Goal: Task Accomplishment & Management: Complete application form

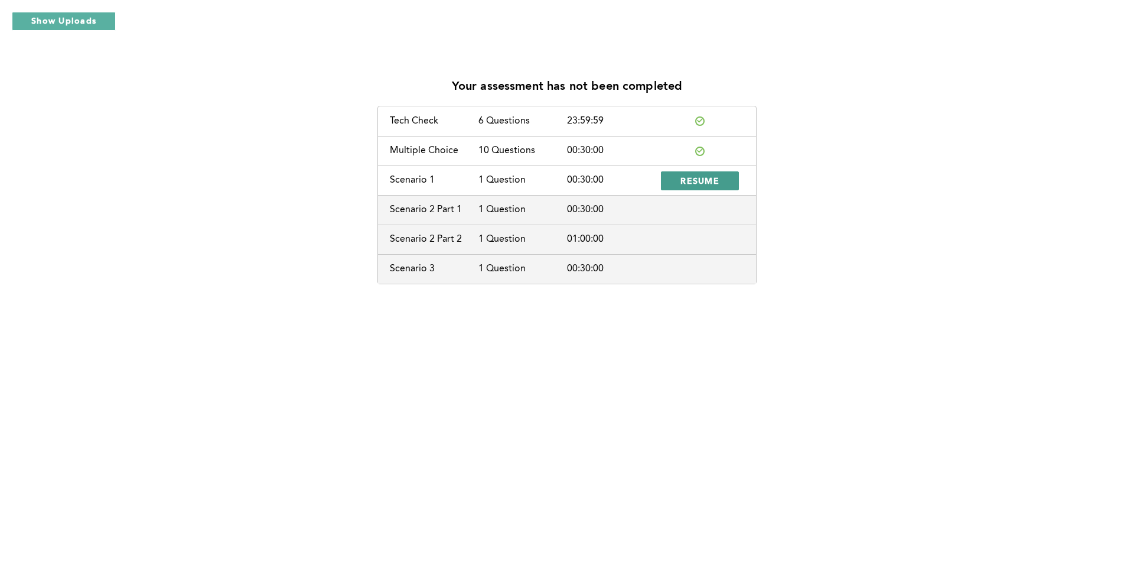
click at [712, 184] on span "RESUME" at bounding box center [699, 180] width 39 height 11
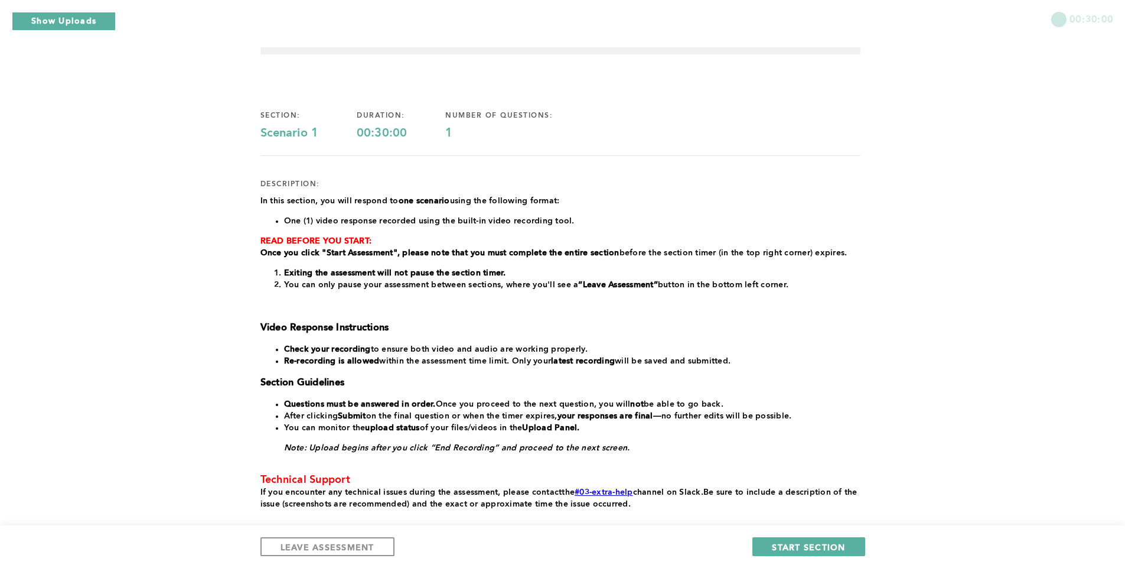
scroll to position [91, 0]
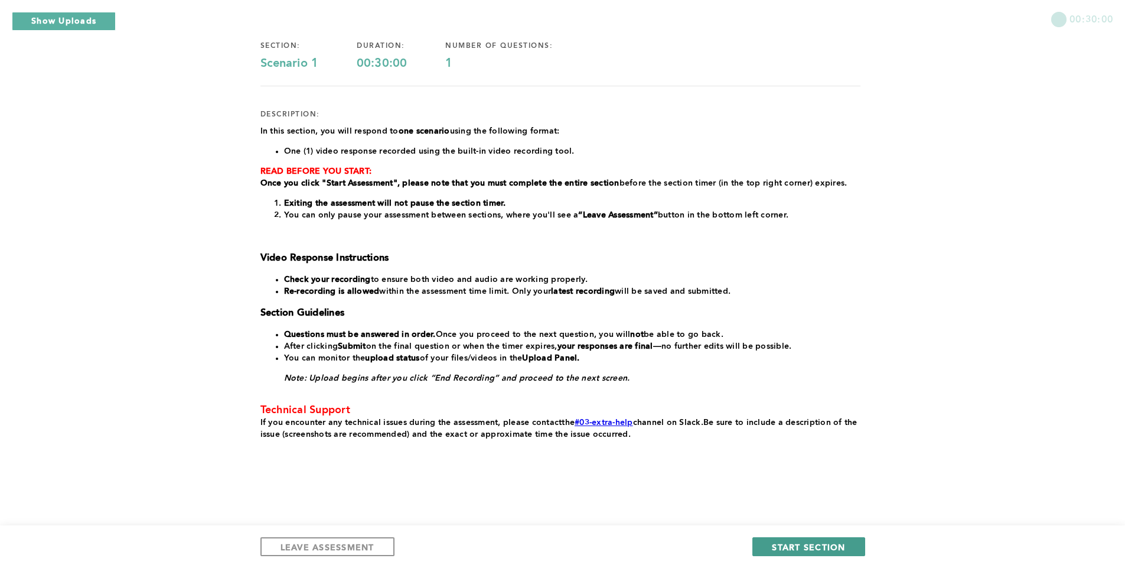
click at [787, 543] on span "START SECTION" at bounding box center [808, 546] width 73 height 11
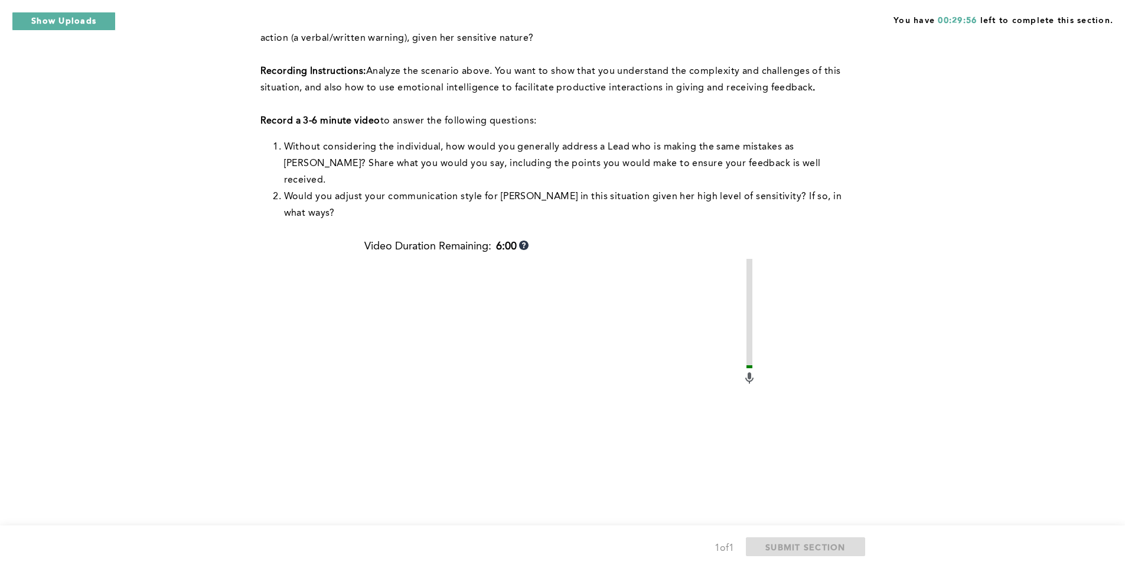
scroll to position [392, 0]
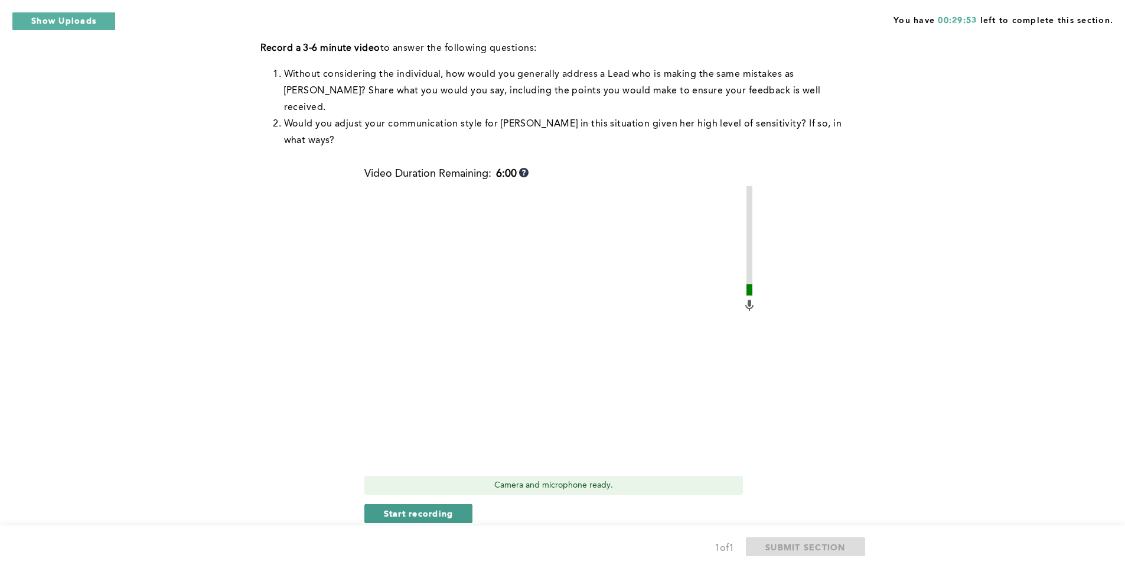
click at [460, 504] on button "Start recording" at bounding box center [418, 513] width 109 height 19
click at [447, 507] on span "Stop recording" at bounding box center [418, 512] width 69 height 11
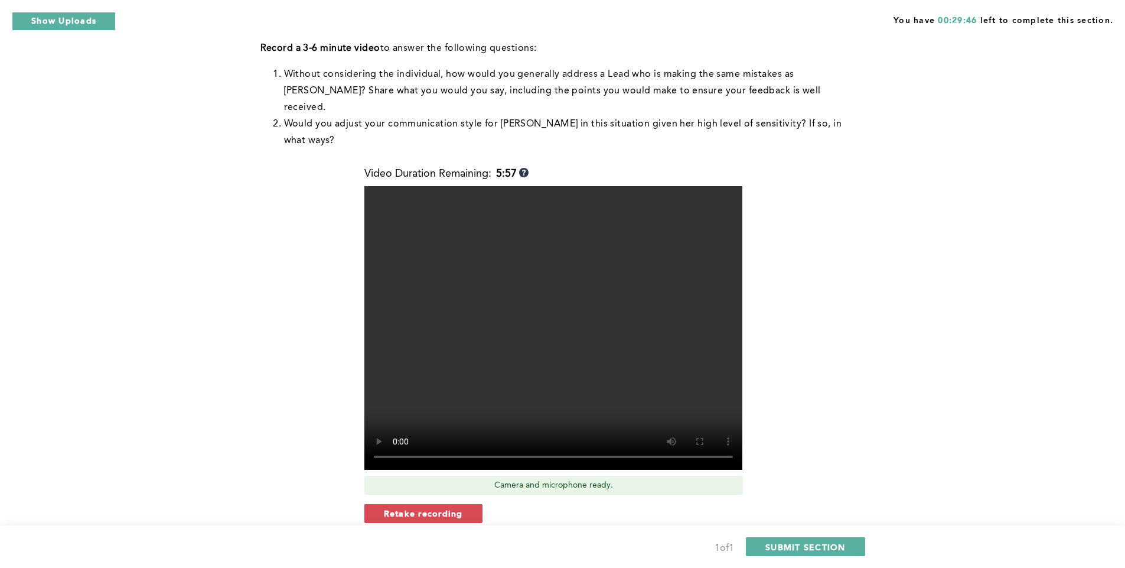
click at [447, 507] on span "Retake recording" at bounding box center [423, 512] width 79 height 11
click at [559, 547] on span "Yes, retake video" at bounding box center [592, 552] width 79 height 11
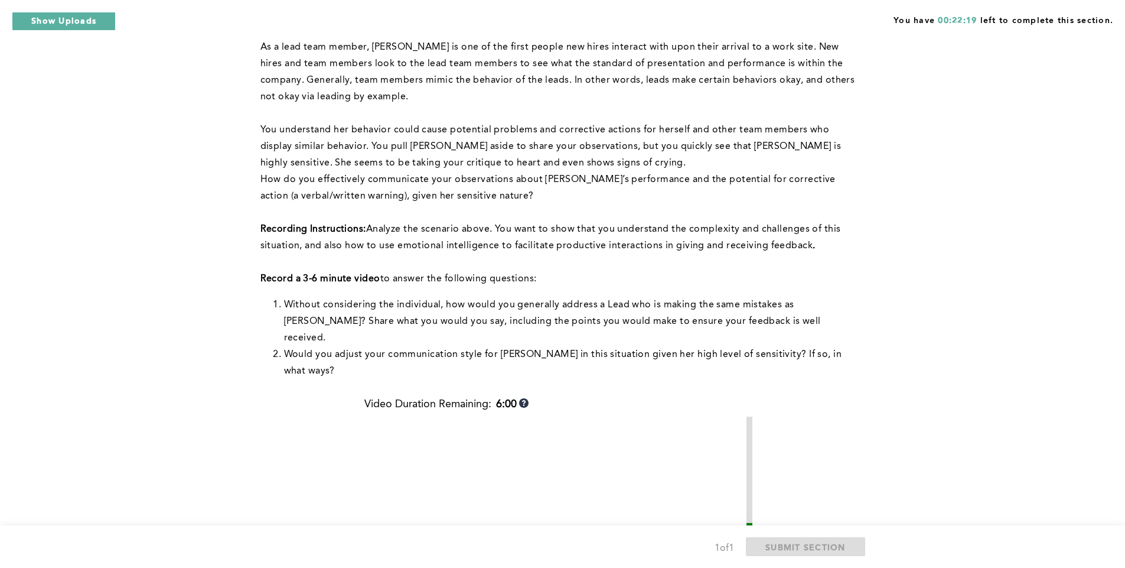
scroll to position [413, 0]
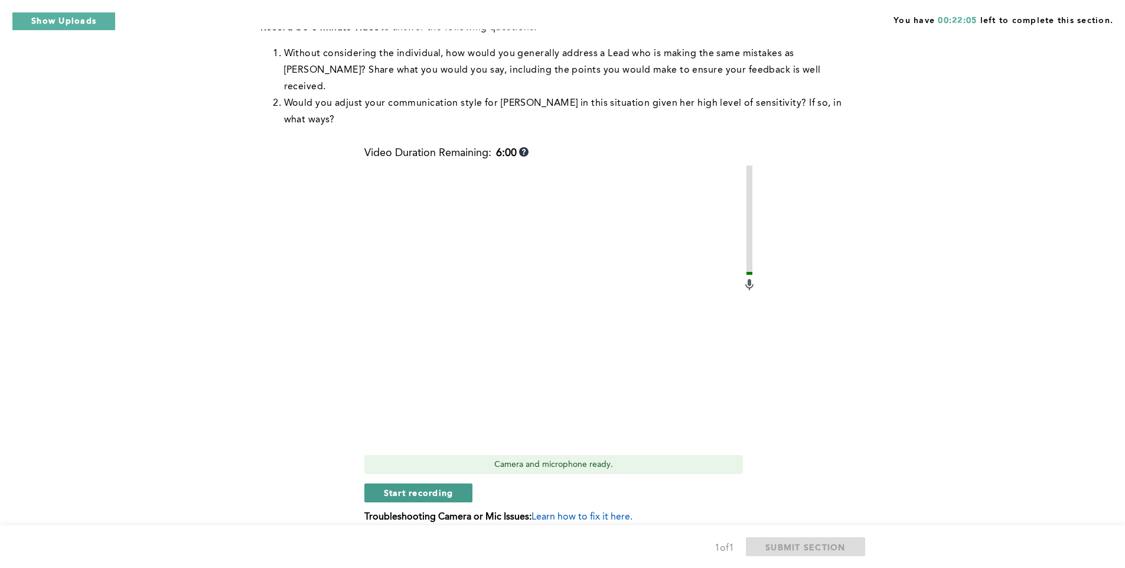
click at [453, 483] on button "Start recording" at bounding box center [418, 492] width 109 height 19
click at [450, 487] on span "Stop recording" at bounding box center [418, 492] width 69 height 11
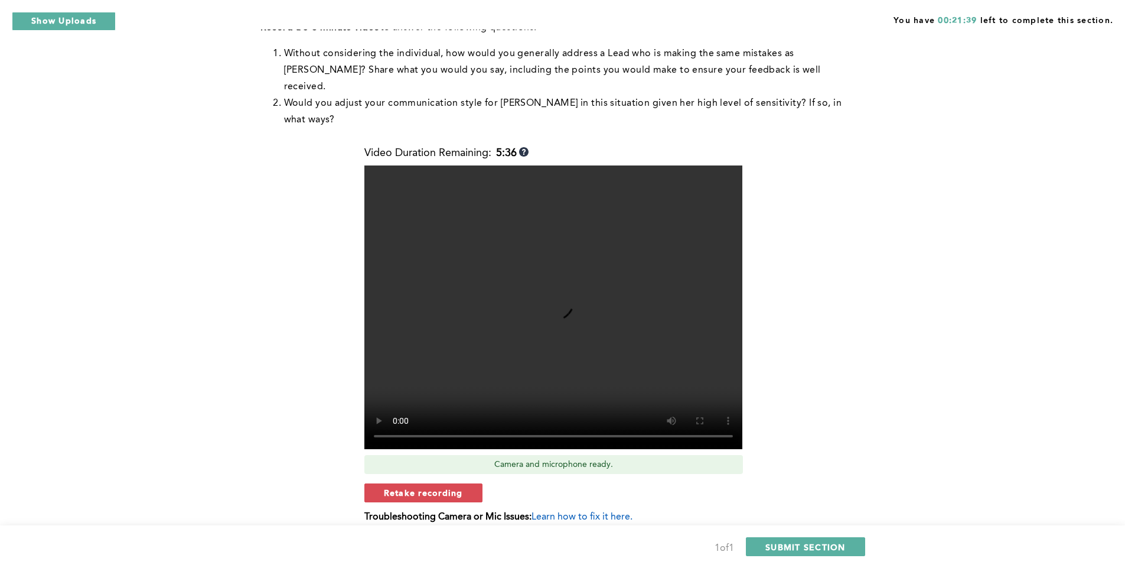
click at [450, 487] on span "Retake recording" at bounding box center [423, 492] width 79 height 11
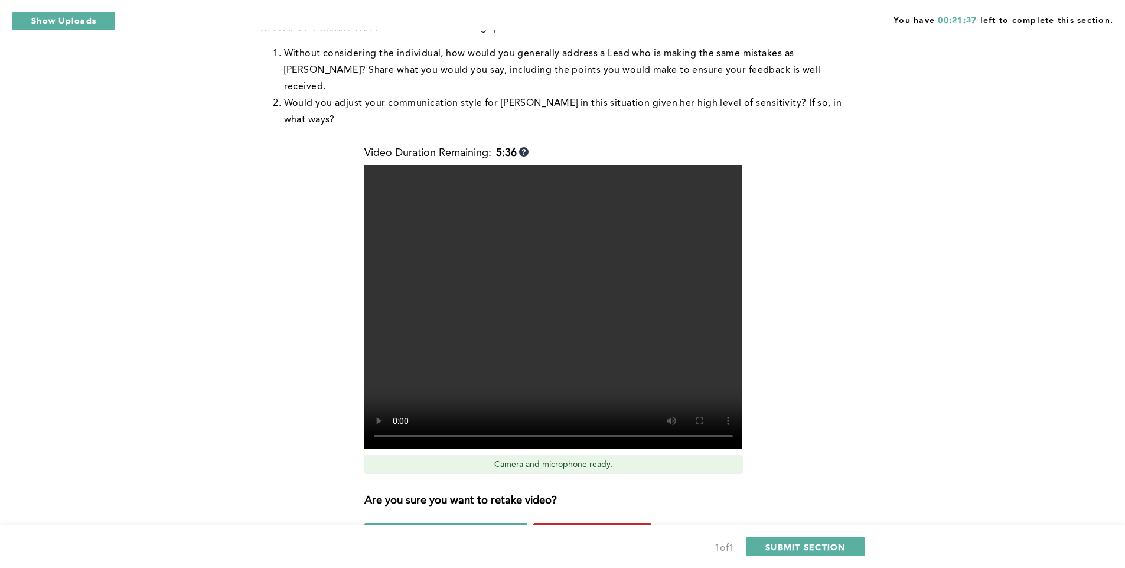
click at [562, 526] on span "Yes, retake video" at bounding box center [592, 531] width 79 height 11
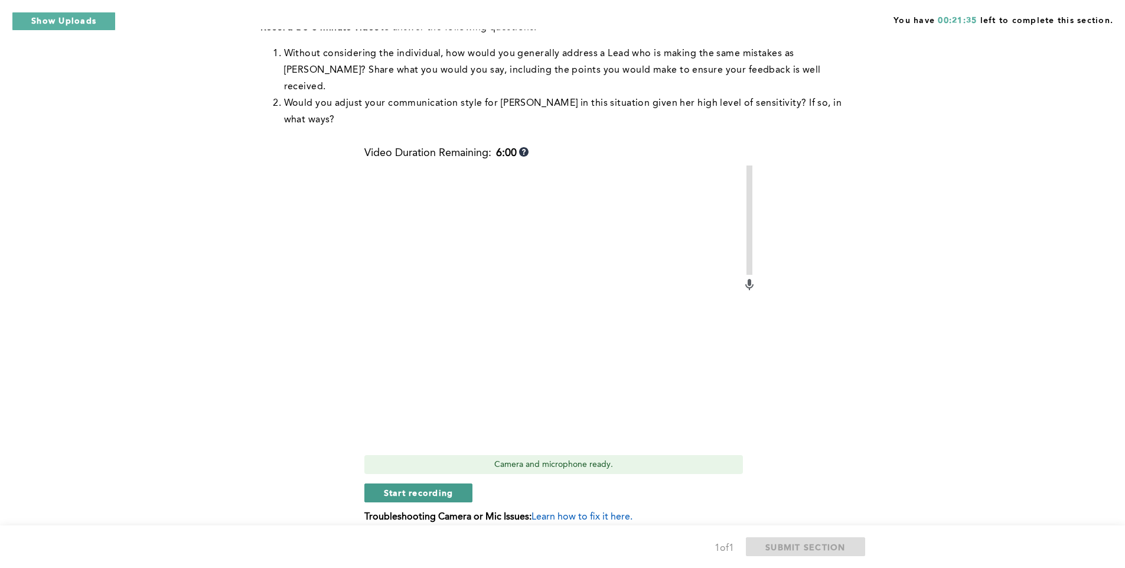
click at [452, 483] on button "Start recording" at bounding box center [418, 492] width 109 height 19
click at [452, 483] on button "Stop recording" at bounding box center [418, 492] width 108 height 19
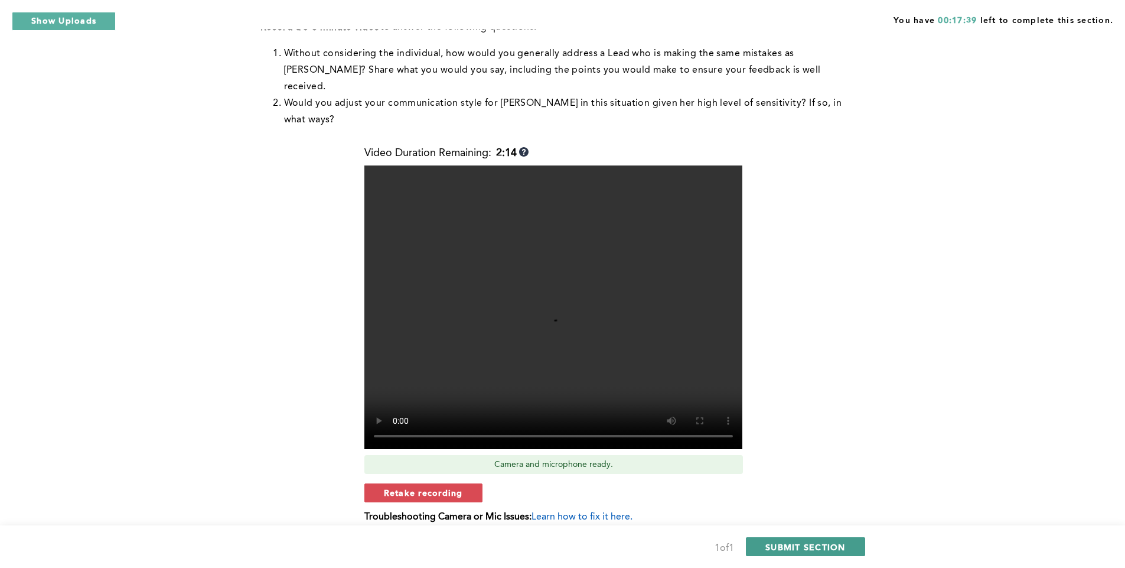
click at [790, 550] on span "SUBMIT SECTION" at bounding box center [805, 546] width 80 height 11
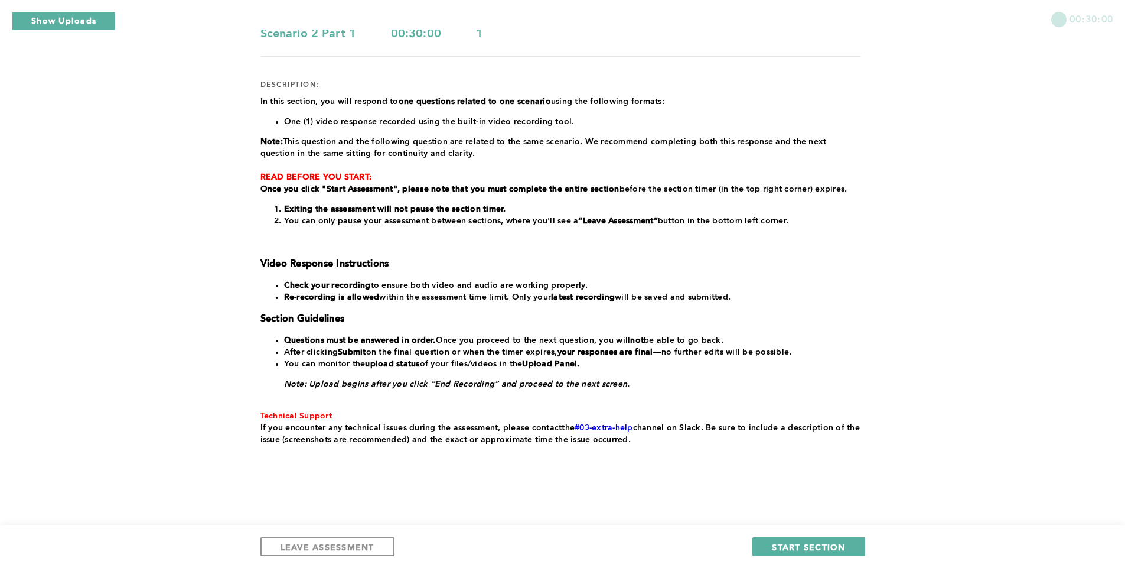
scroll to position [126, 0]
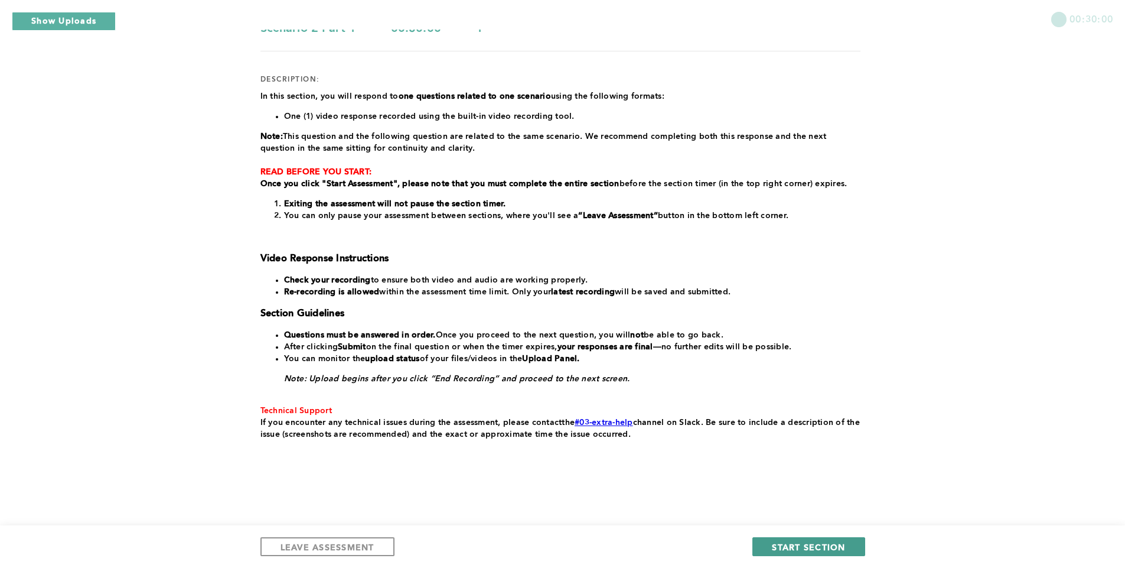
click at [796, 545] on span "START SECTION" at bounding box center [808, 546] width 73 height 11
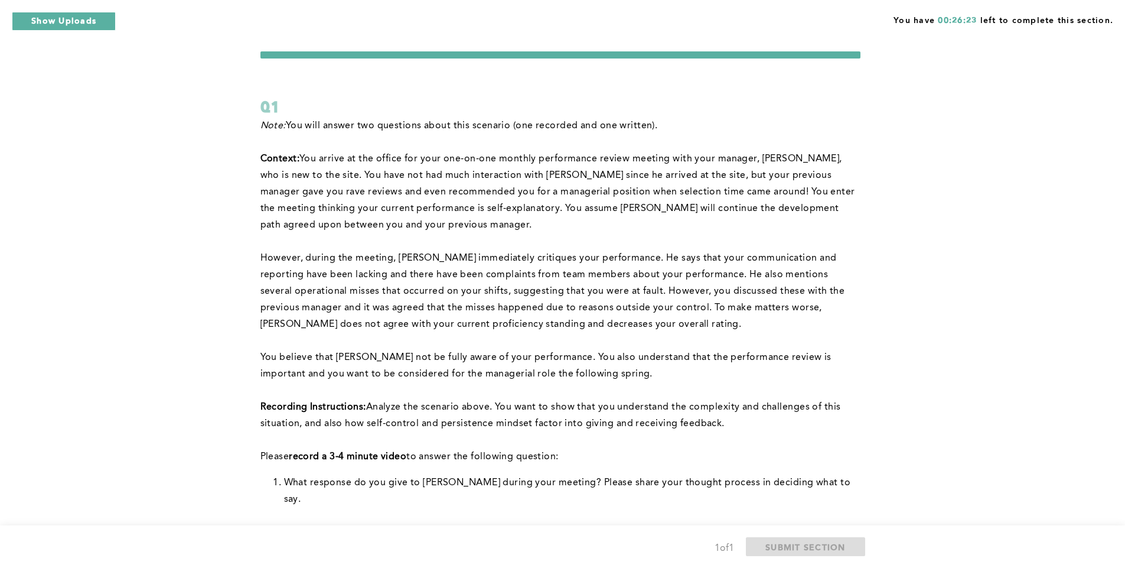
scroll to position [0, 0]
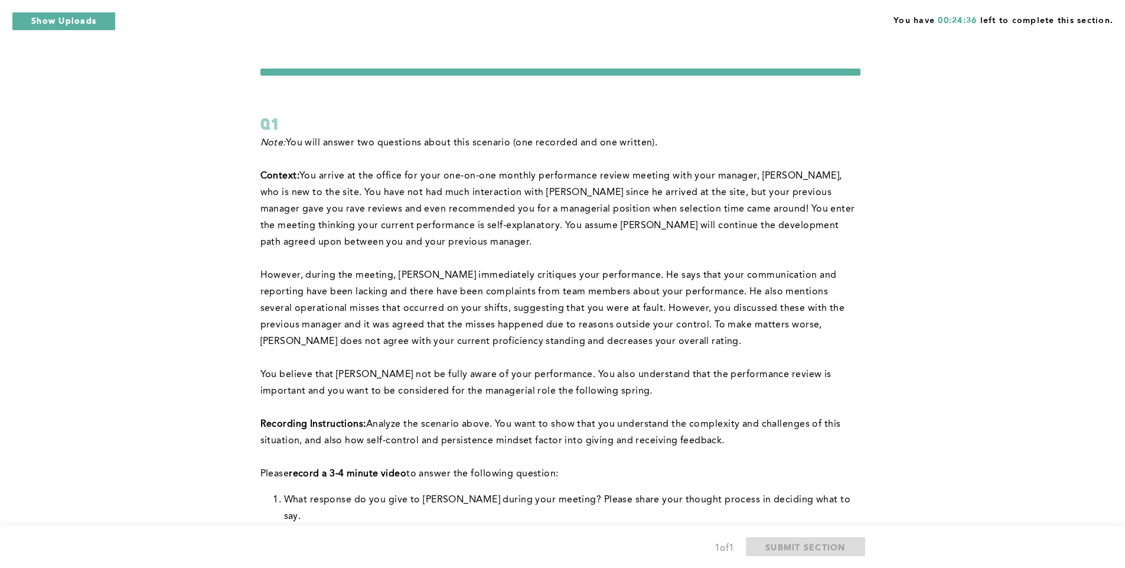
click at [915, 151] on div "You have 00:24:36 left to complete this section. Q1 Note: You will answer two q…" at bounding box center [562, 507] width 1125 height 1014
click at [922, 202] on div "You have 00:22:00 left to complete this section. Q1 Note: You will answer two q…" at bounding box center [562, 507] width 1125 height 1014
click at [848, 272] on span "However, during the meeting, [PERSON_NAME] immediately critiques your performan…" at bounding box center [553, 309] width 587 height 76
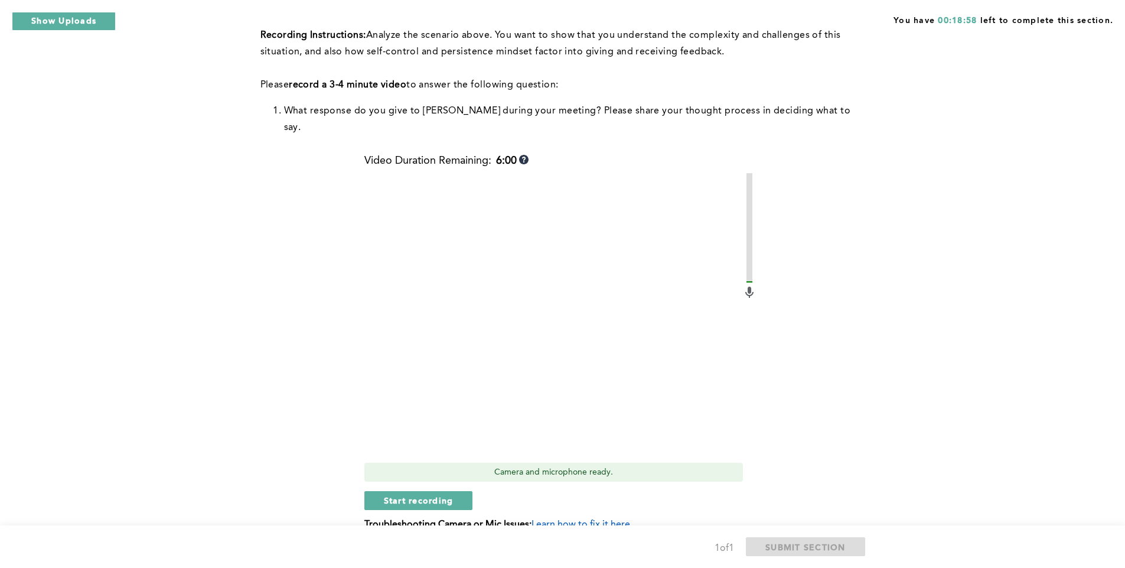
scroll to position [395, 0]
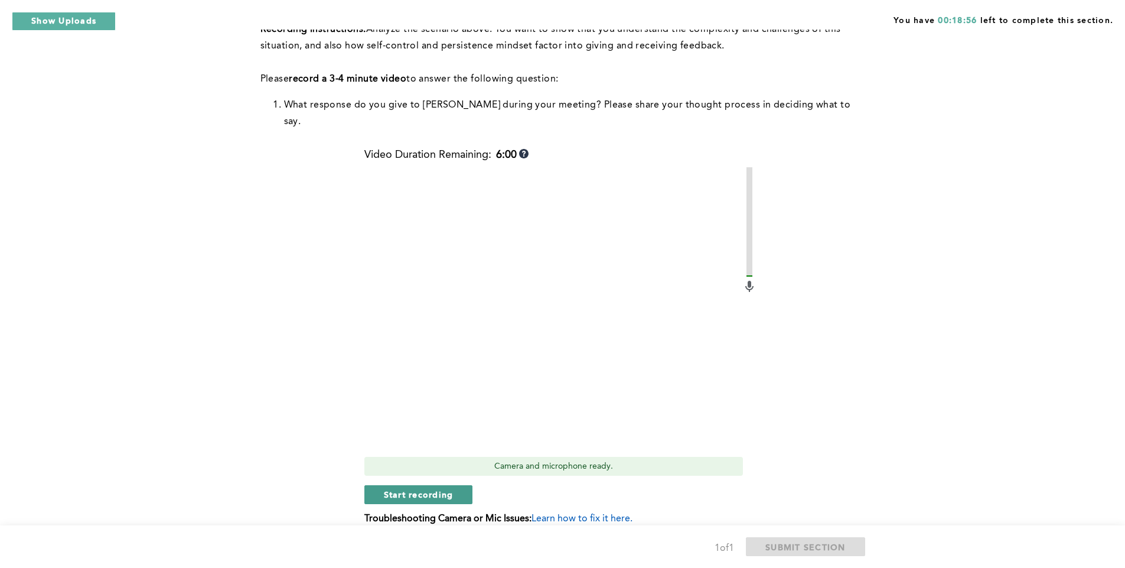
click at [459, 485] on button "Start recording" at bounding box center [418, 494] width 109 height 19
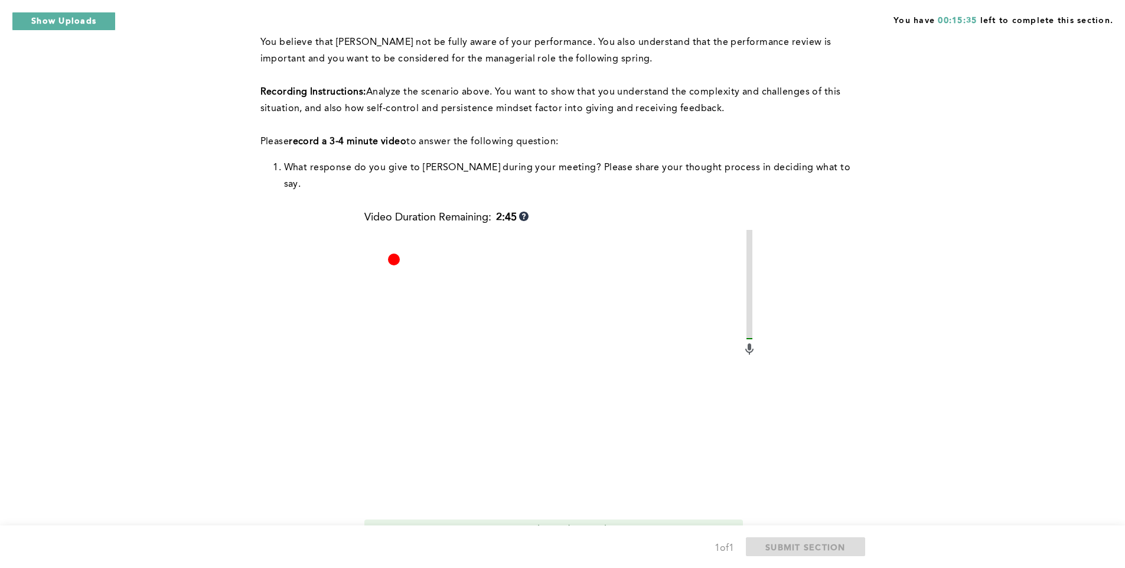
scroll to position [429, 0]
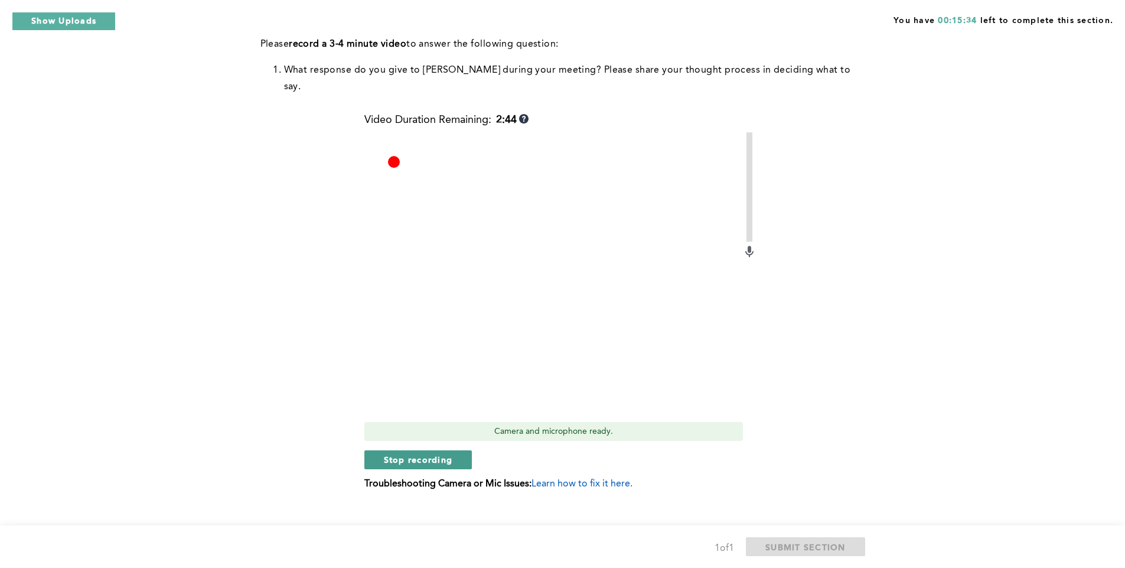
click at [397, 454] on span "Stop recording" at bounding box center [418, 459] width 69 height 11
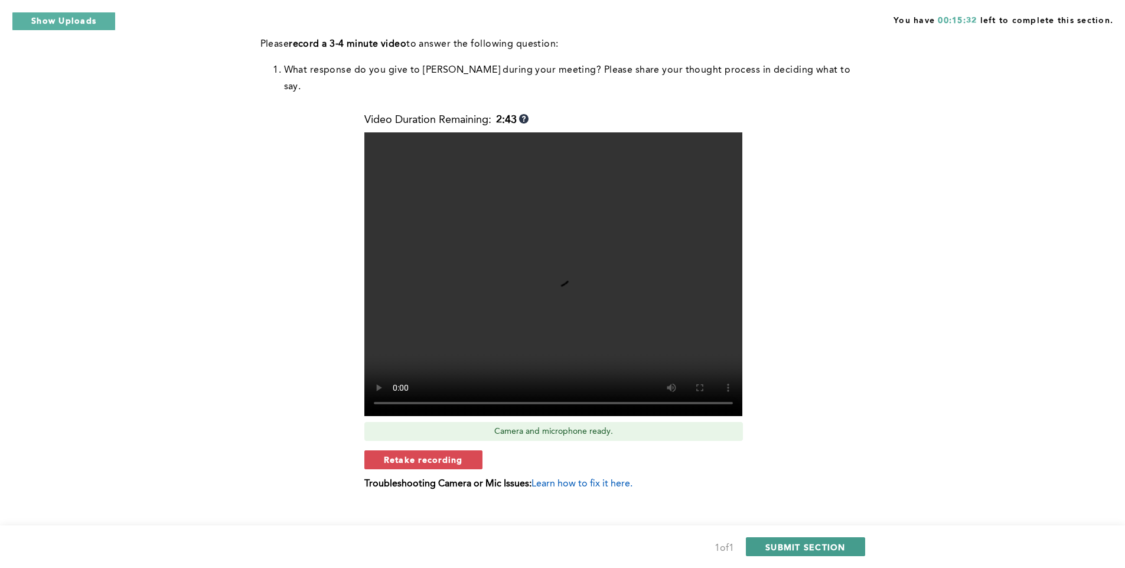
click at [773, 555] on button "SUBMIT SECTION" at bounding box center [805, 546] width 119 height 19
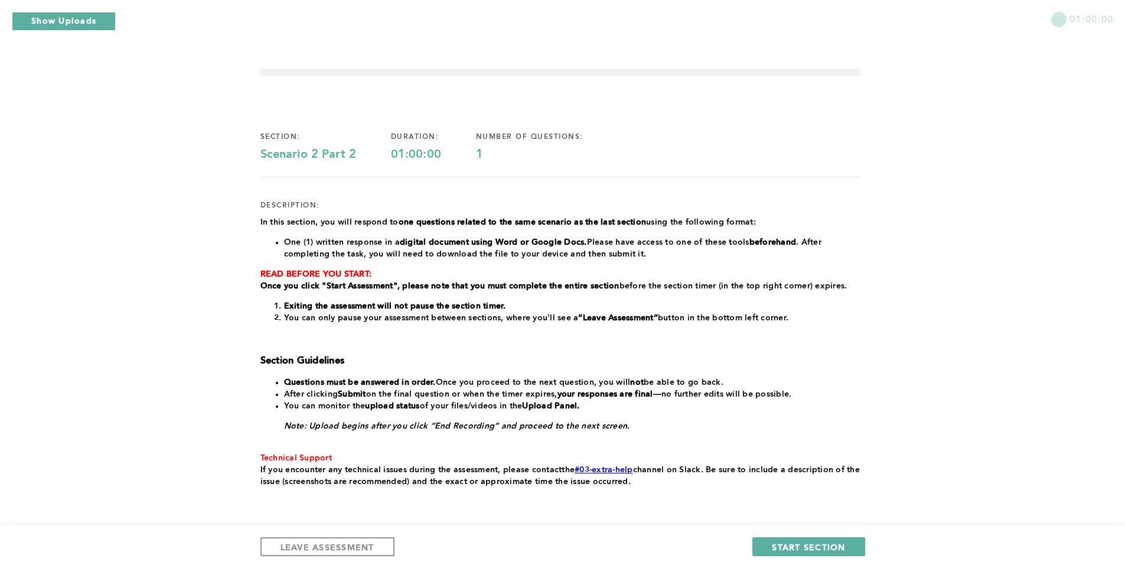
scroll to position [47, 0]
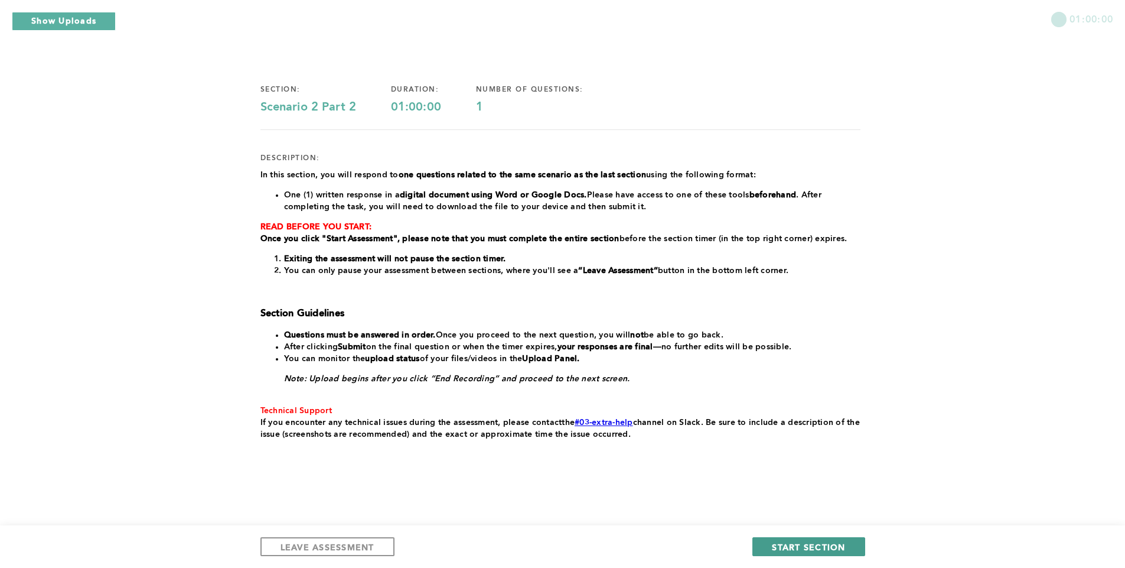
click at [793, 552] on button "START SECTION" at bounding box center [808, 546] width 112 height 19
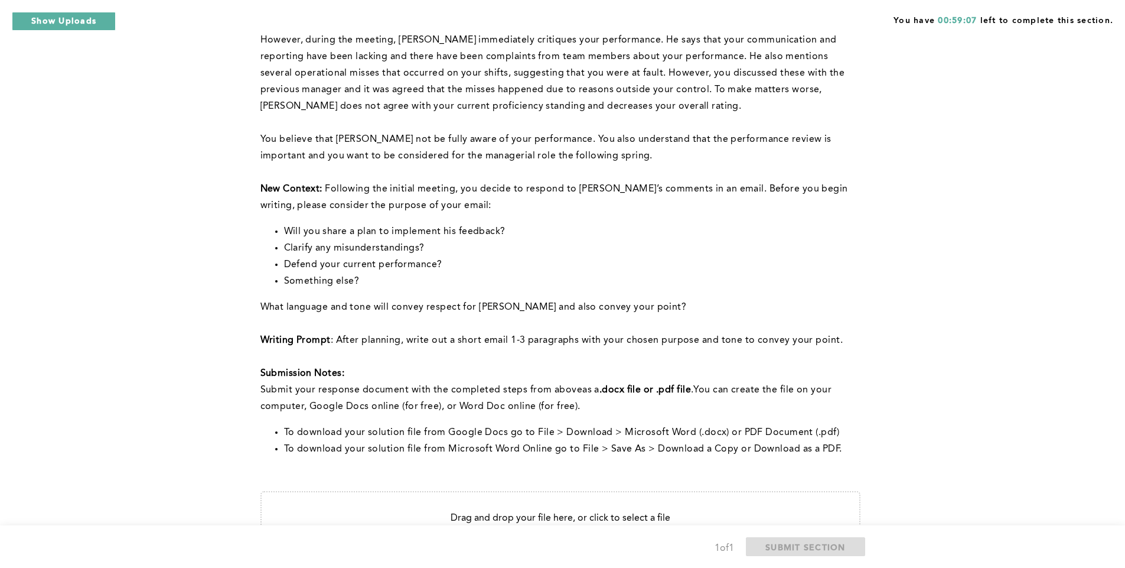
scroll to position [251, 0]
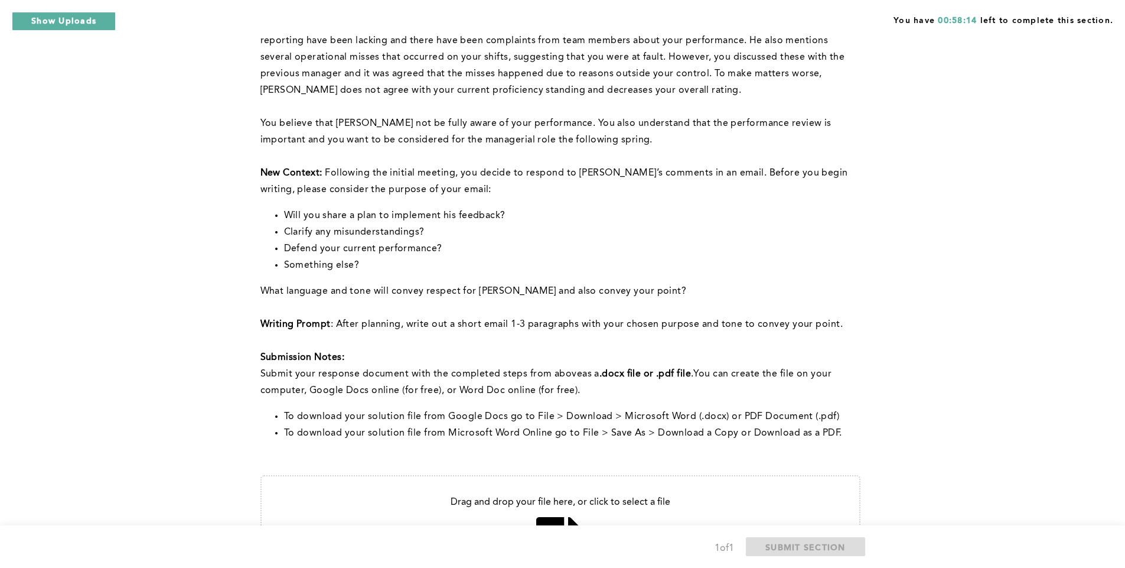
drag, startPoint x: 360, startPoint y: 273, endPoint x: 278, endPoint y: 217, distance: 99.1
click at [278, 217] on ul "Will you share a plan to implement his feedback? Clarify any misunderstandings?…" at bounding box center [560, 240] width 600 height 66
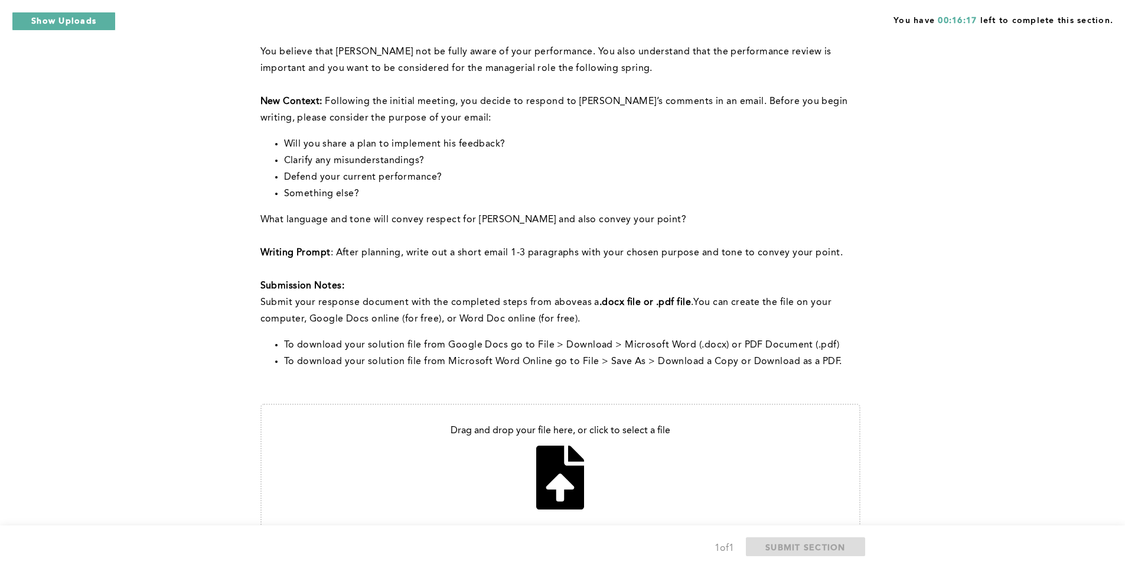
scroll to position [380, 0]
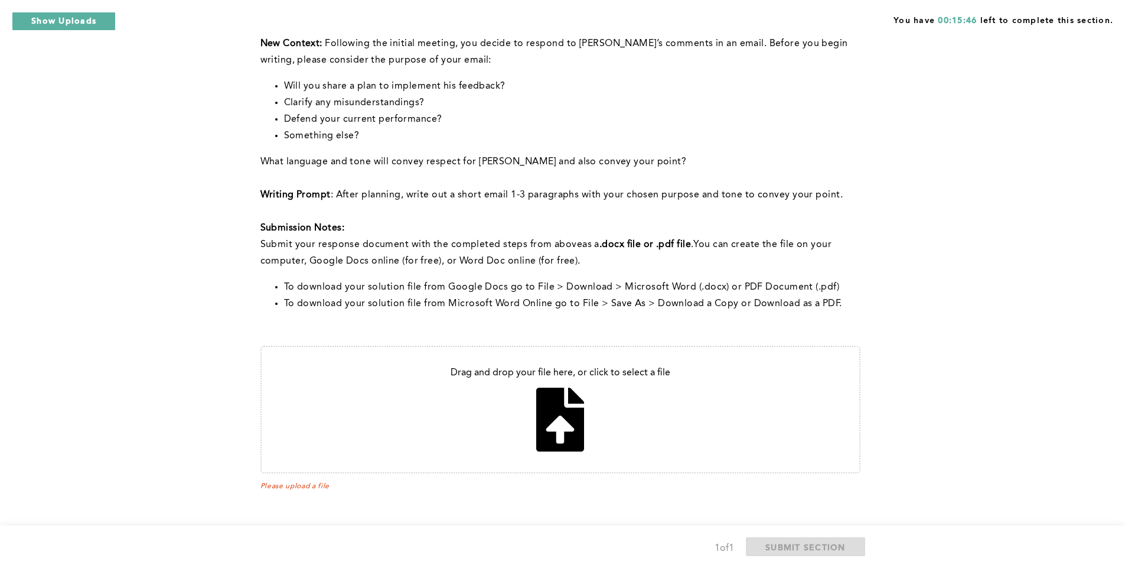
click at [569, 436] on input "file" at bounding box center [561, 409] width 598 height 125
type input "C:\fakepath\[PERSON_NAME].docx"
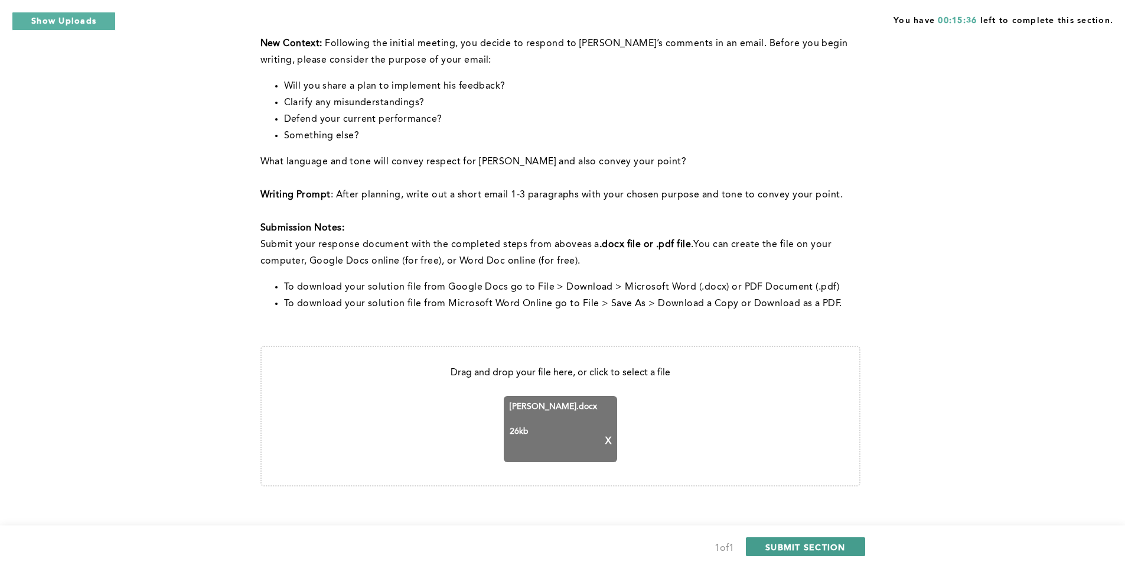
click at [843, 544] on span "SUBMIT SECTION" at bounding box center [805, 546] width 80 height 11
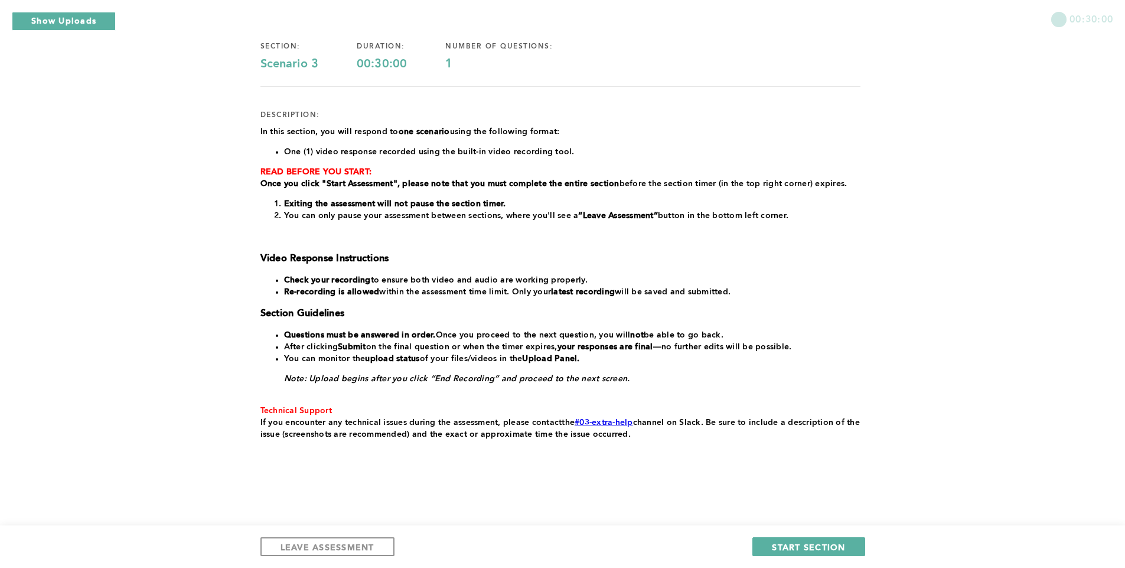
scroll to position [0, 0]
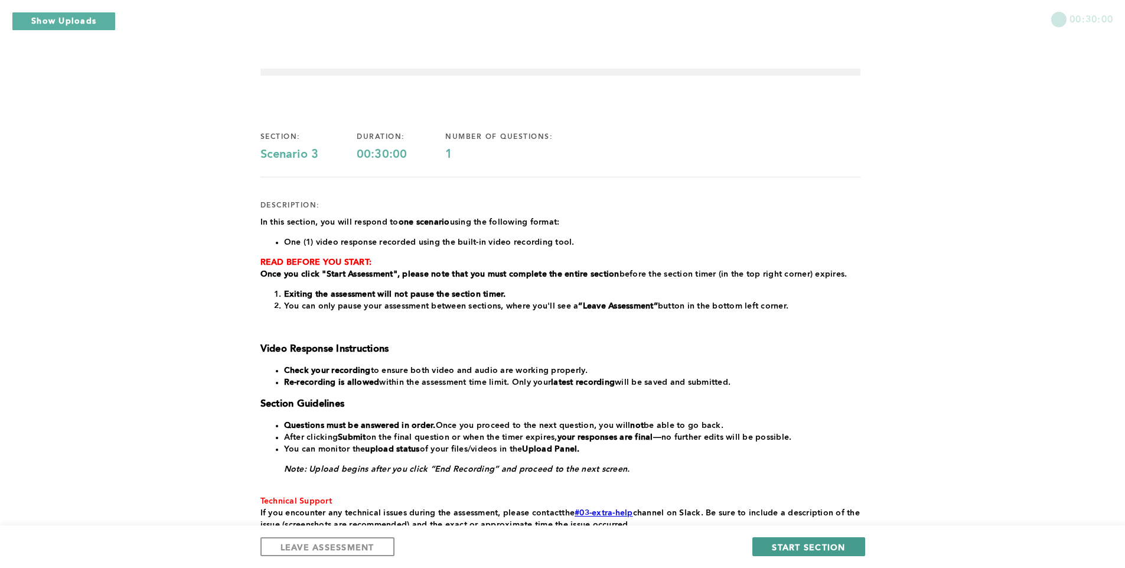
click at [788, 552] on span "START SECTION" at bounding box center [808, 546] width 73 height 11
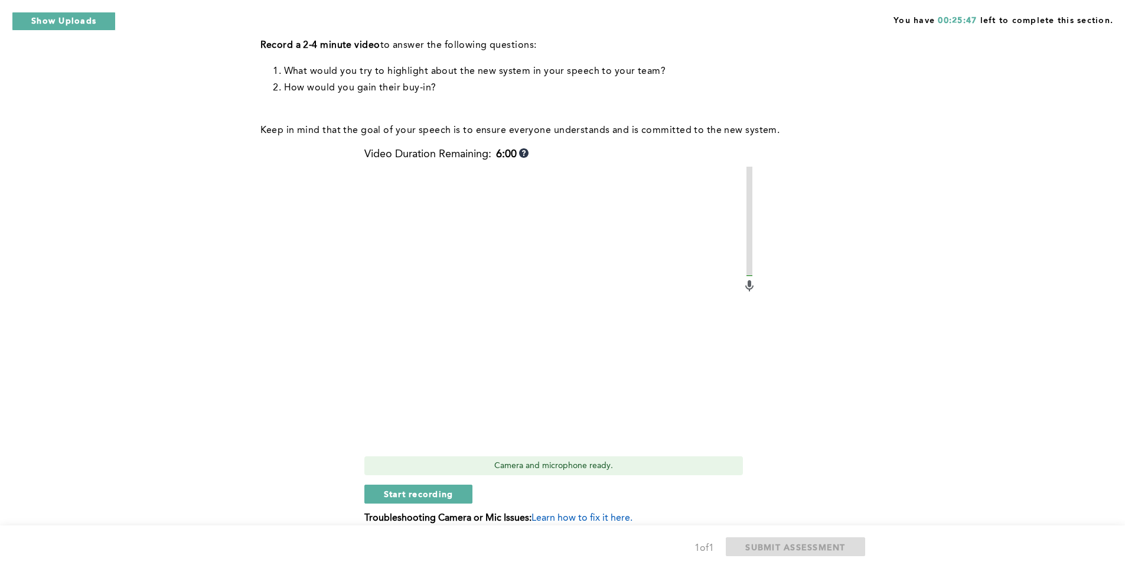
scroll to position [432, 0]
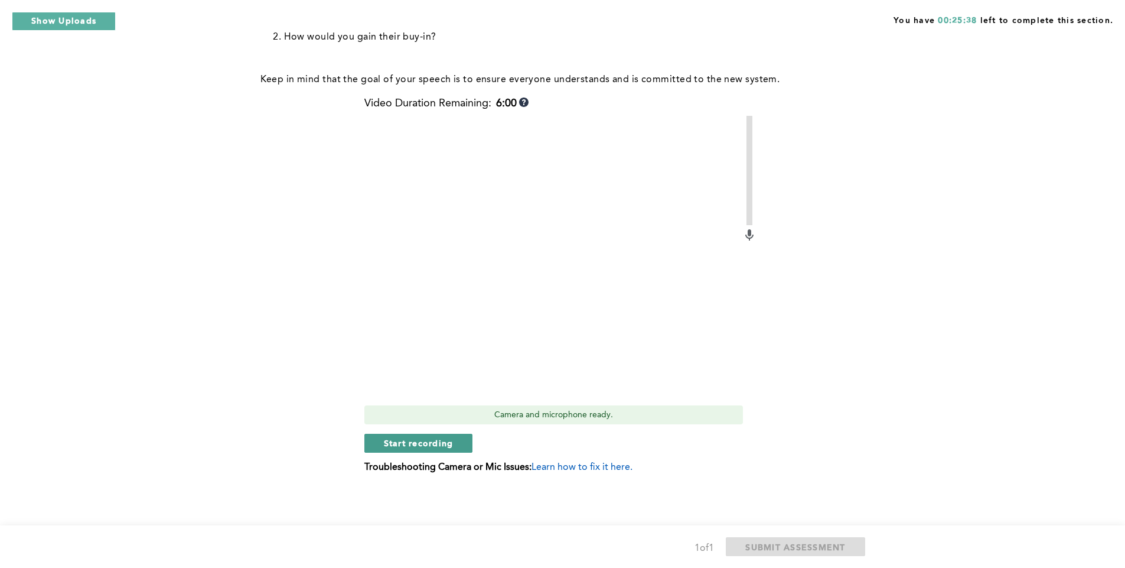
click at [442, 439] on span "Start recording" at bounding box center [419, 442] width 70 height 11
click at [468, 450] on button "Stop recording" at bounding box center [418, 443] width 108 height 19
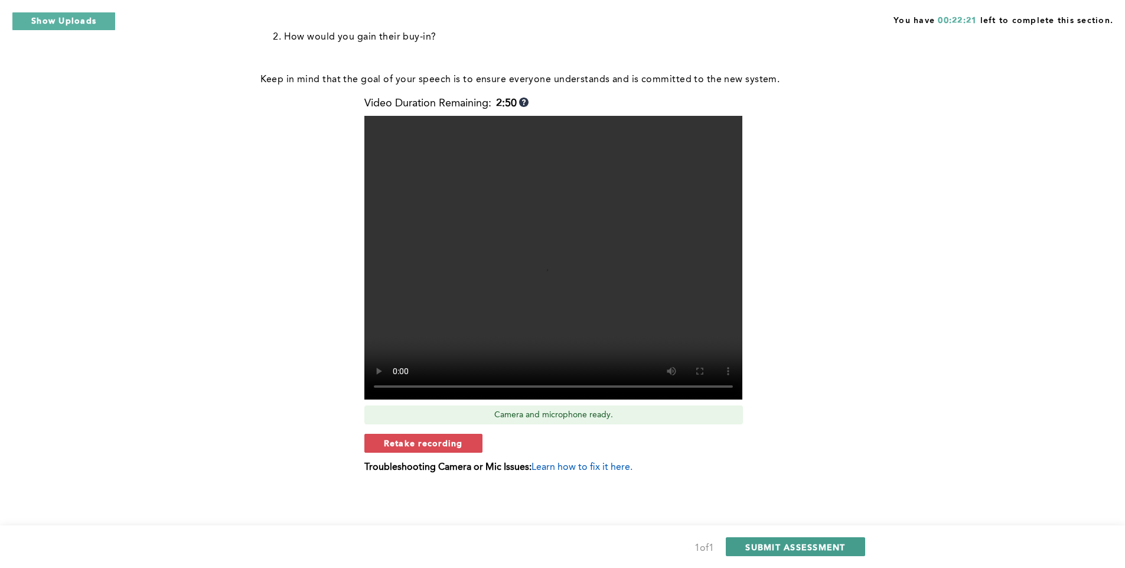
click at [748, 541] on span "SUBMIT ASSESSMENT" at bounding box center [795, 546] width 100 height 11
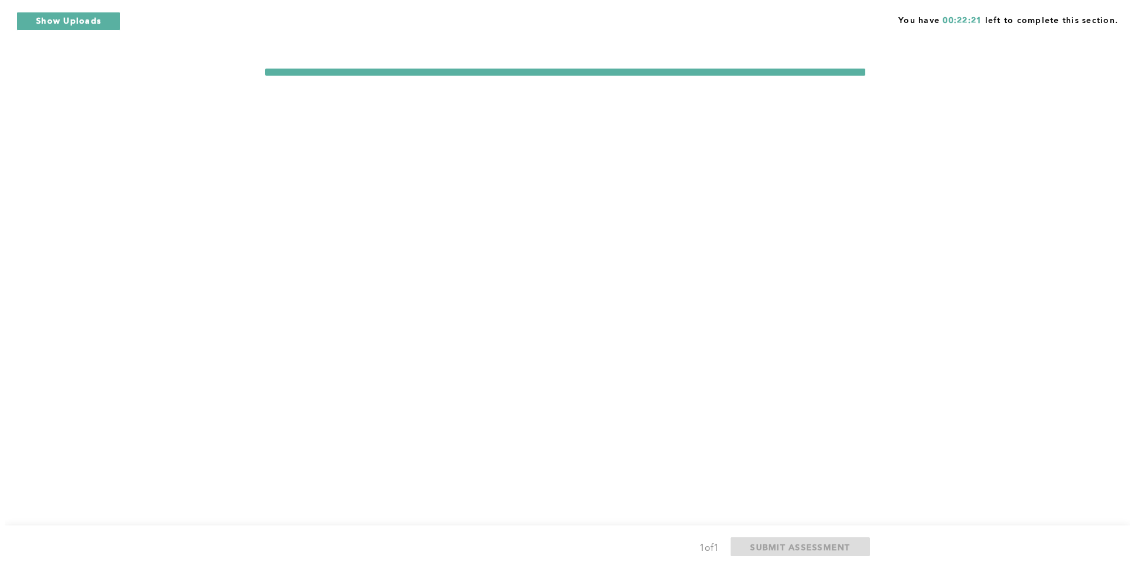
scroll to position [0, 0]
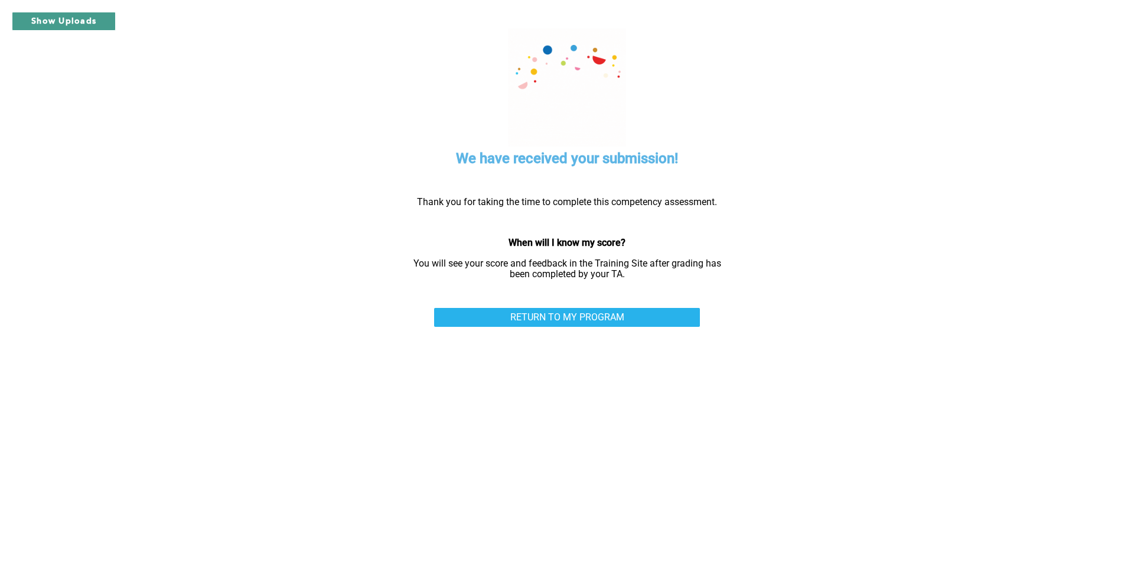
click at [86, 27] on button "Show Uploads" at bounding box center [64, 21] width 104 height 19
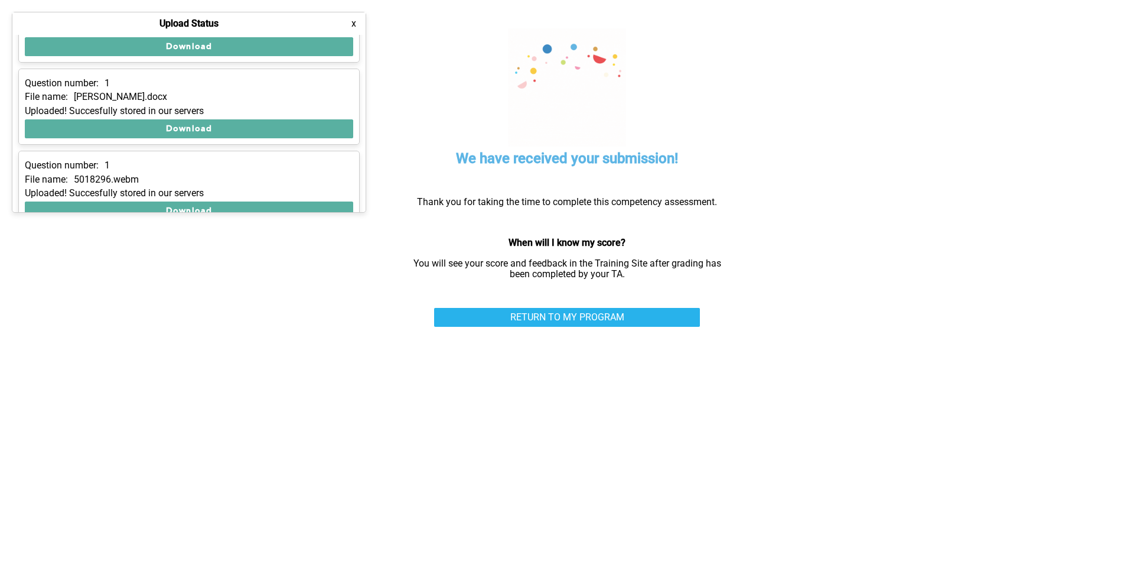
scroll to position [316, 0]
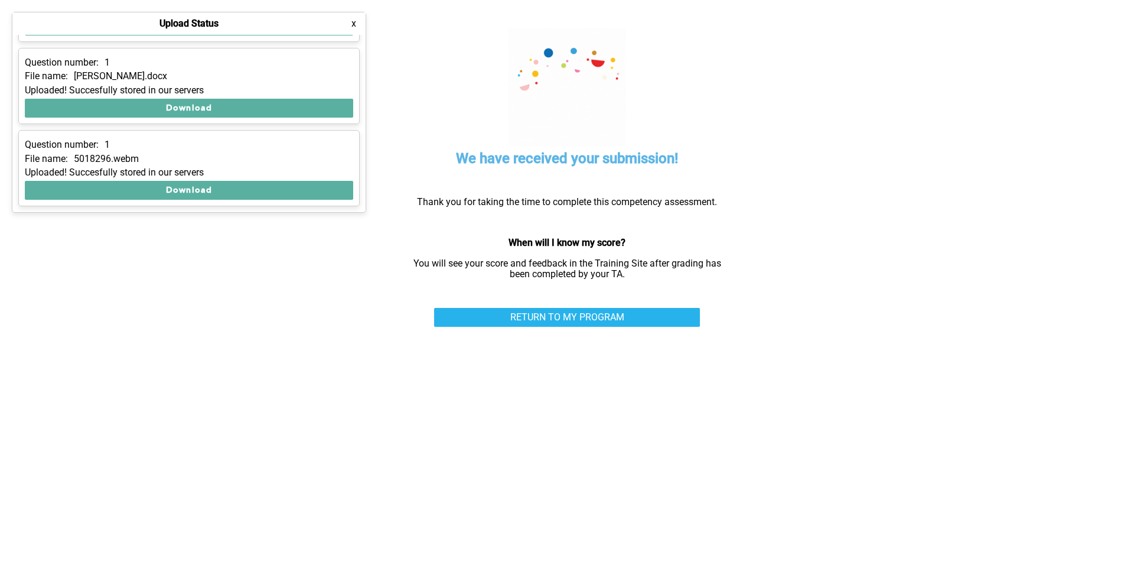
click at [348, 27] on button "x" at bounding box center [354, 24] width 12 height 12
